Goal: Task Accomplishment & Management: Manage account settings

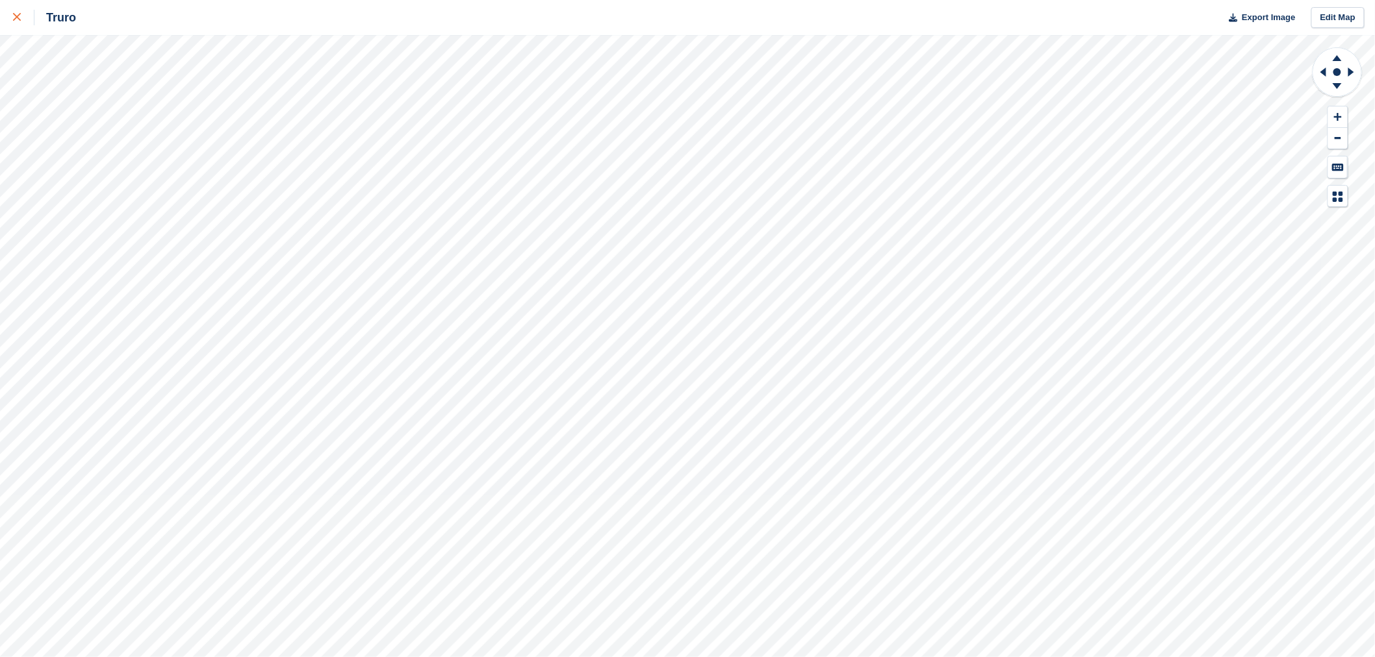
click at [17, 13] on icon at bounding box center [17, 17] width 8 height 8
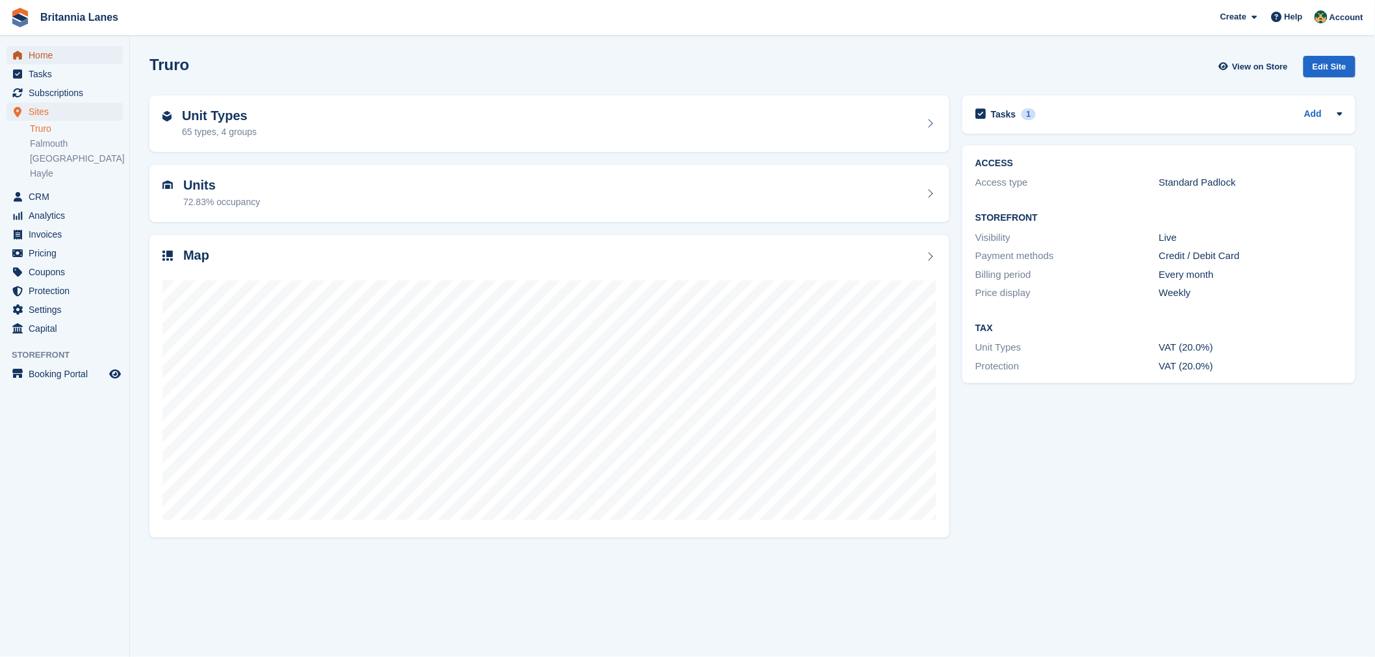
click at [36, 54] on span "Home" at bounding box center [68, 55] width 78 height 18
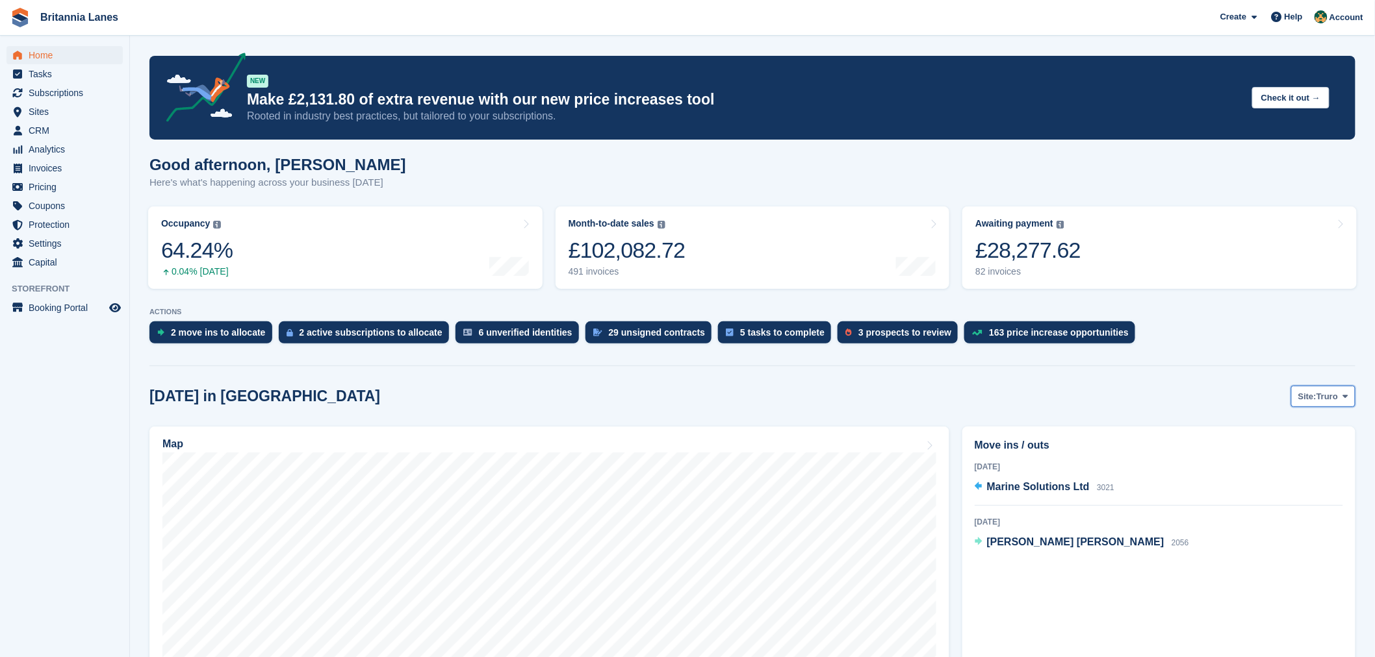
click at [1304, 403] on span "Site:" at bounding box center [1307, 396] width 18 height 13
click at [1295, 459] on link "Falmouth" at bounding box center [1290, 450] width 117 height 23
click at [1301, 387] on button "Site: Falmouth" at bounding box center [1315, 396] width 81 height 21
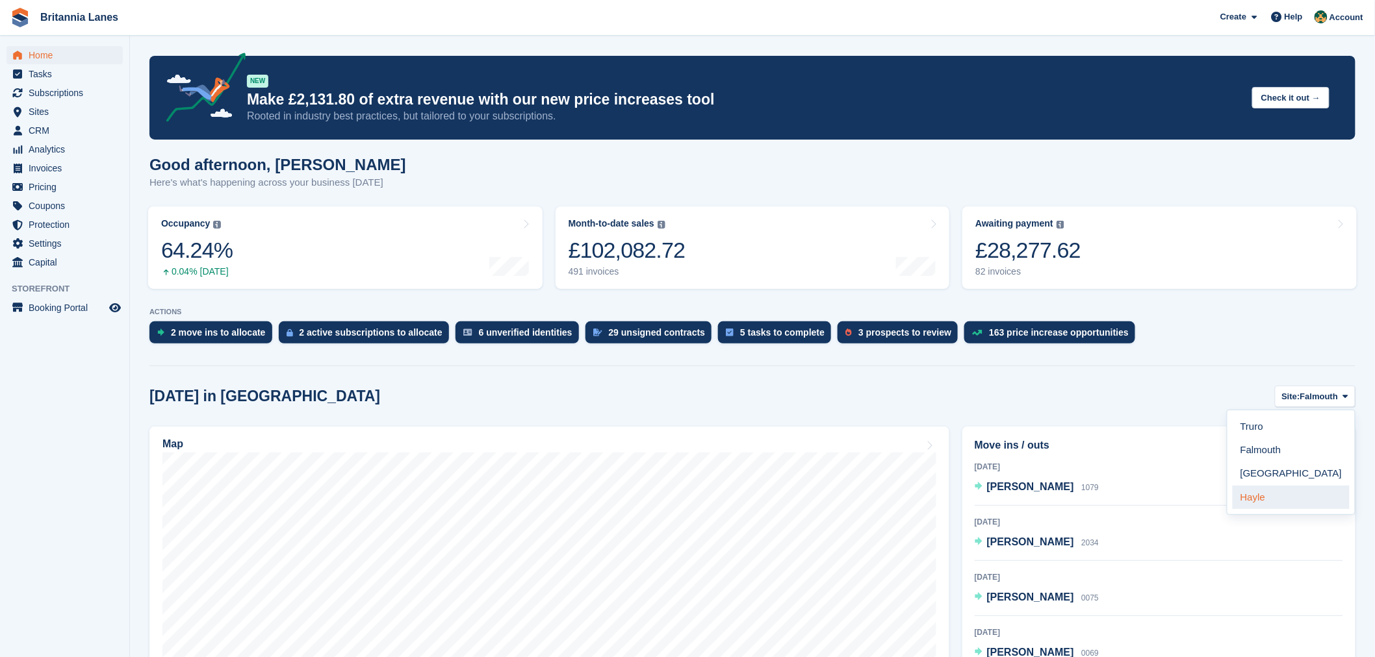
click at [1275, 492] on link "Hayle" at bounding box center [1290, 497] width 117 height 23
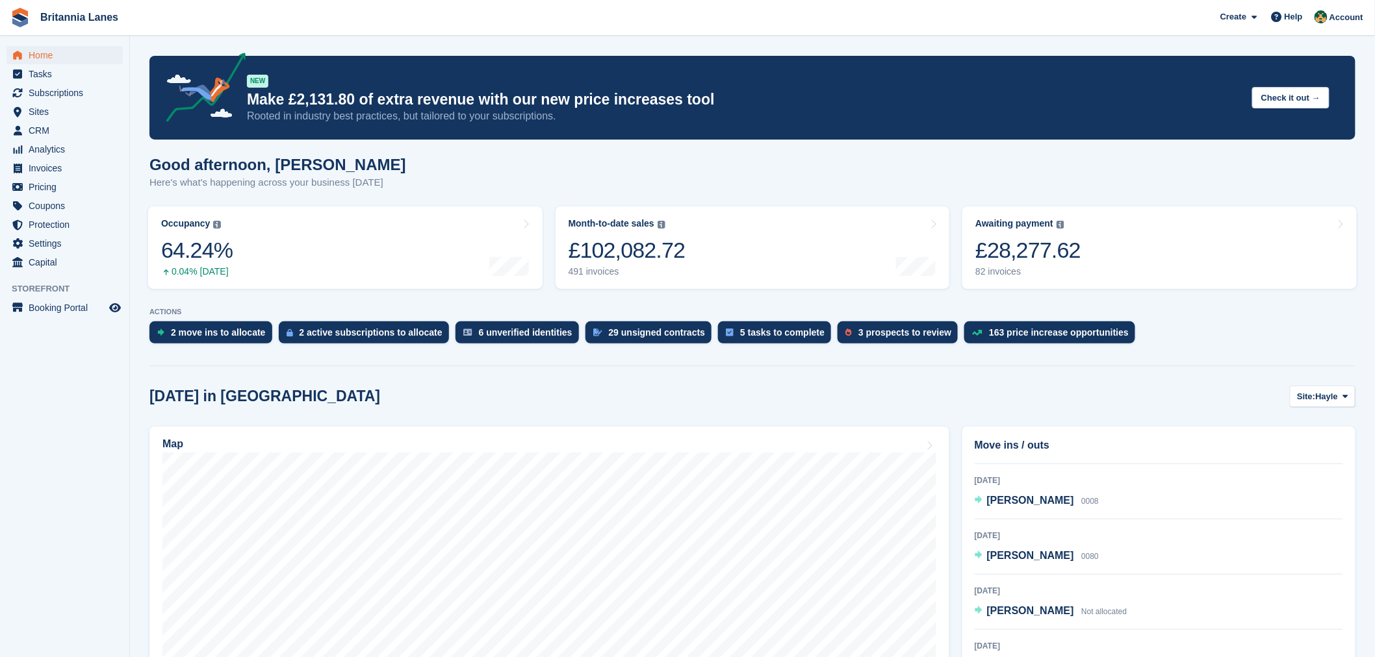
scroll to position [65, 0]
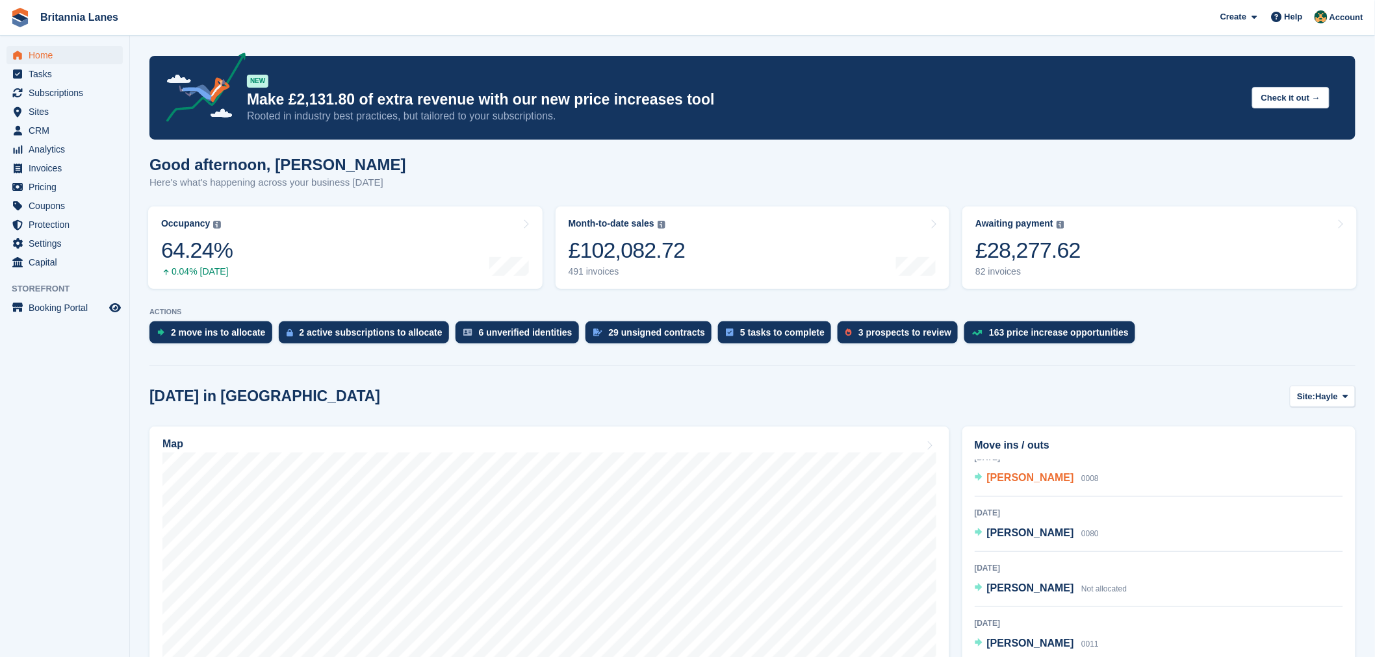
click at [1055, 476] on span "[PERSON_NAME]" at bounding box center [1030, 477] width 87 height 11
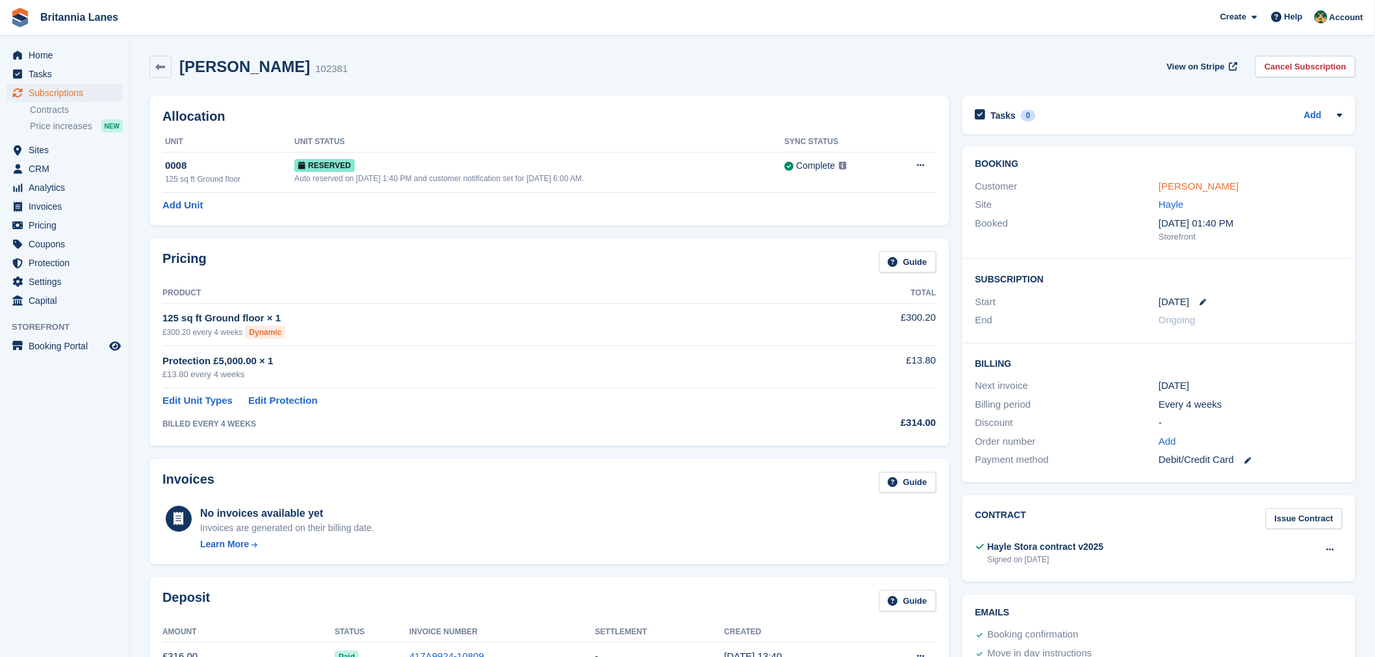
click at [1201, 184] on link "[PERSON_NAME]" at bounding box center [1198, 186] width 80 height 11
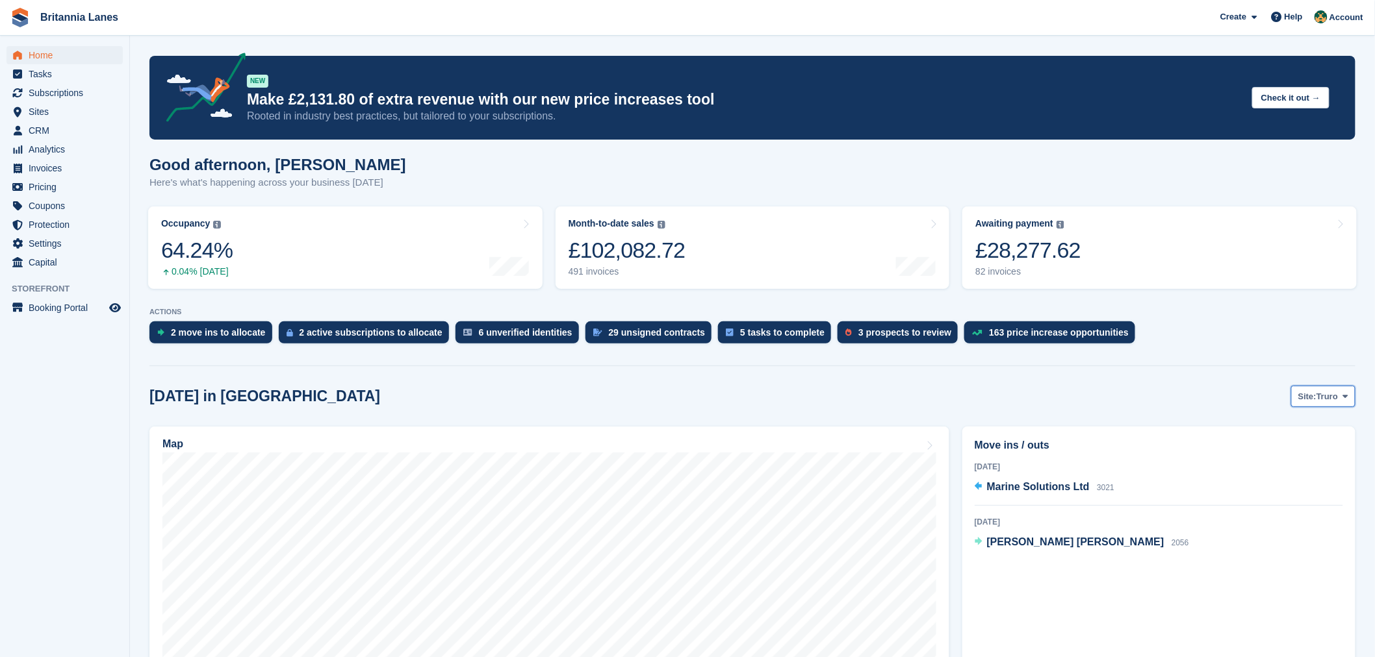
click at [1328, 399] on span "Truro" at bounding box center [1326, 396] width 21 height 13
click at [1295, 494] on link "Hayle" at bounding box center [1290, 497] width 117 height 23
click at [1002, 490] on span "Ben Card" at bounding box center [1010, 486] width 46 height 11
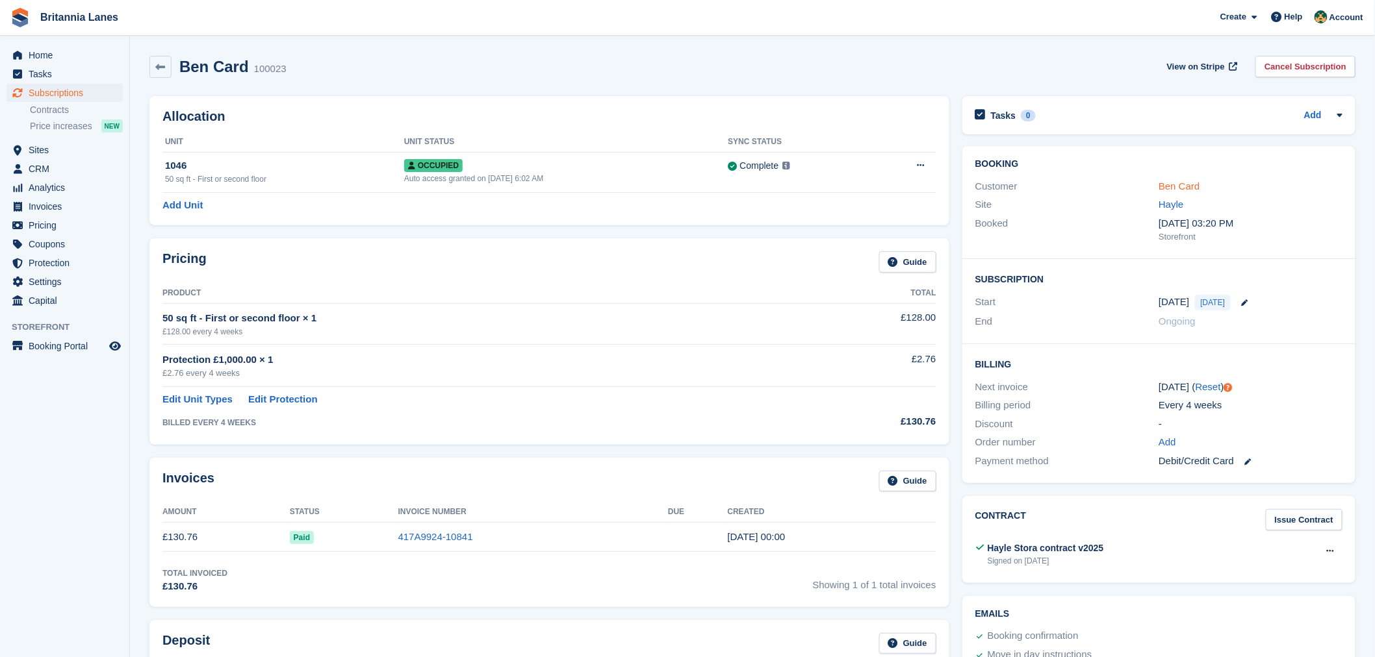
click at [1189, 185] on link "Ben Card" at bounding box center [1178, 186] width 41 height 11
